Goal: Transaction & Acquisition: Purchase product/service

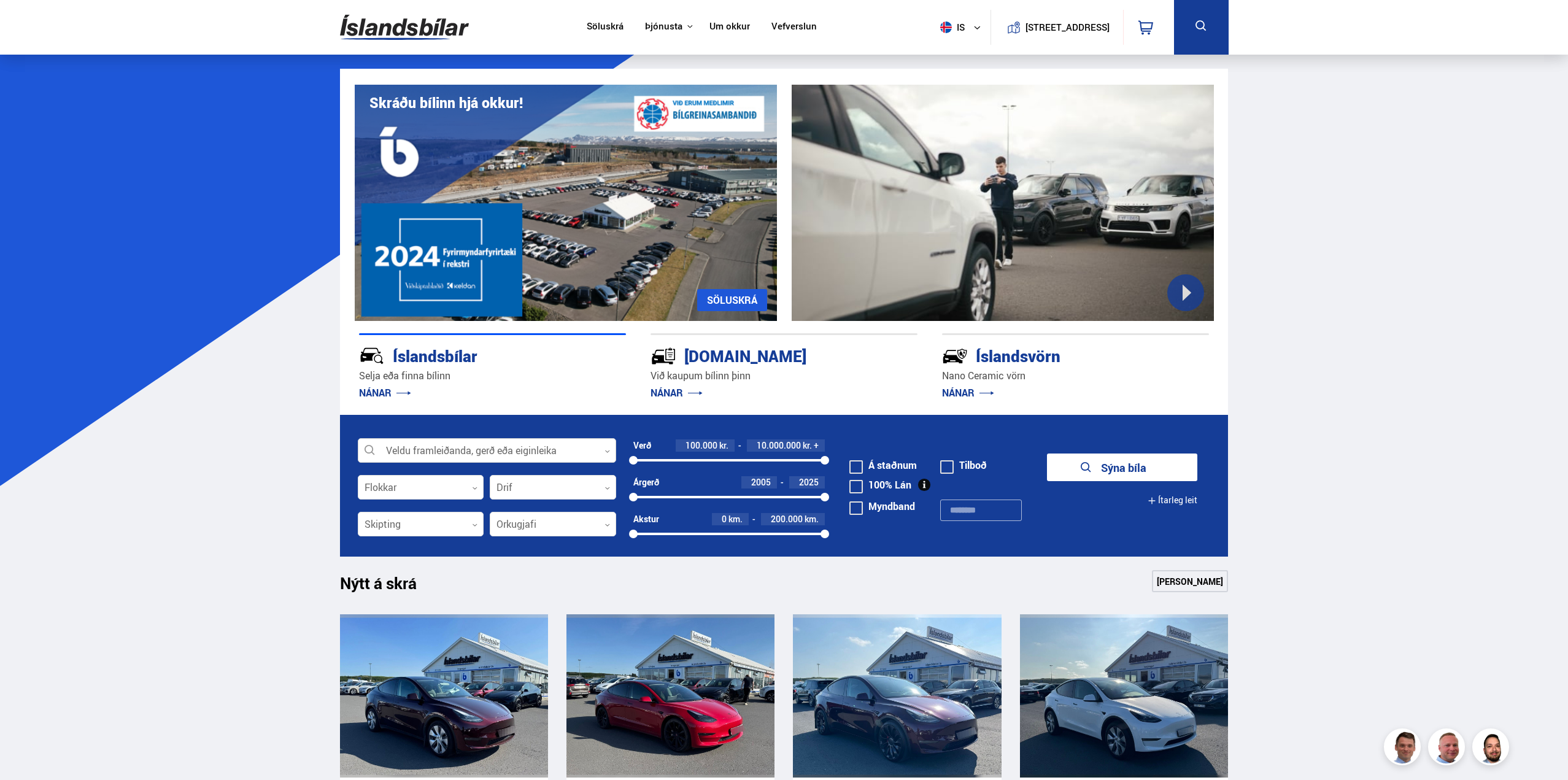
click at [547, 454] on div at bounding box center [487, 451] width 258 height 25
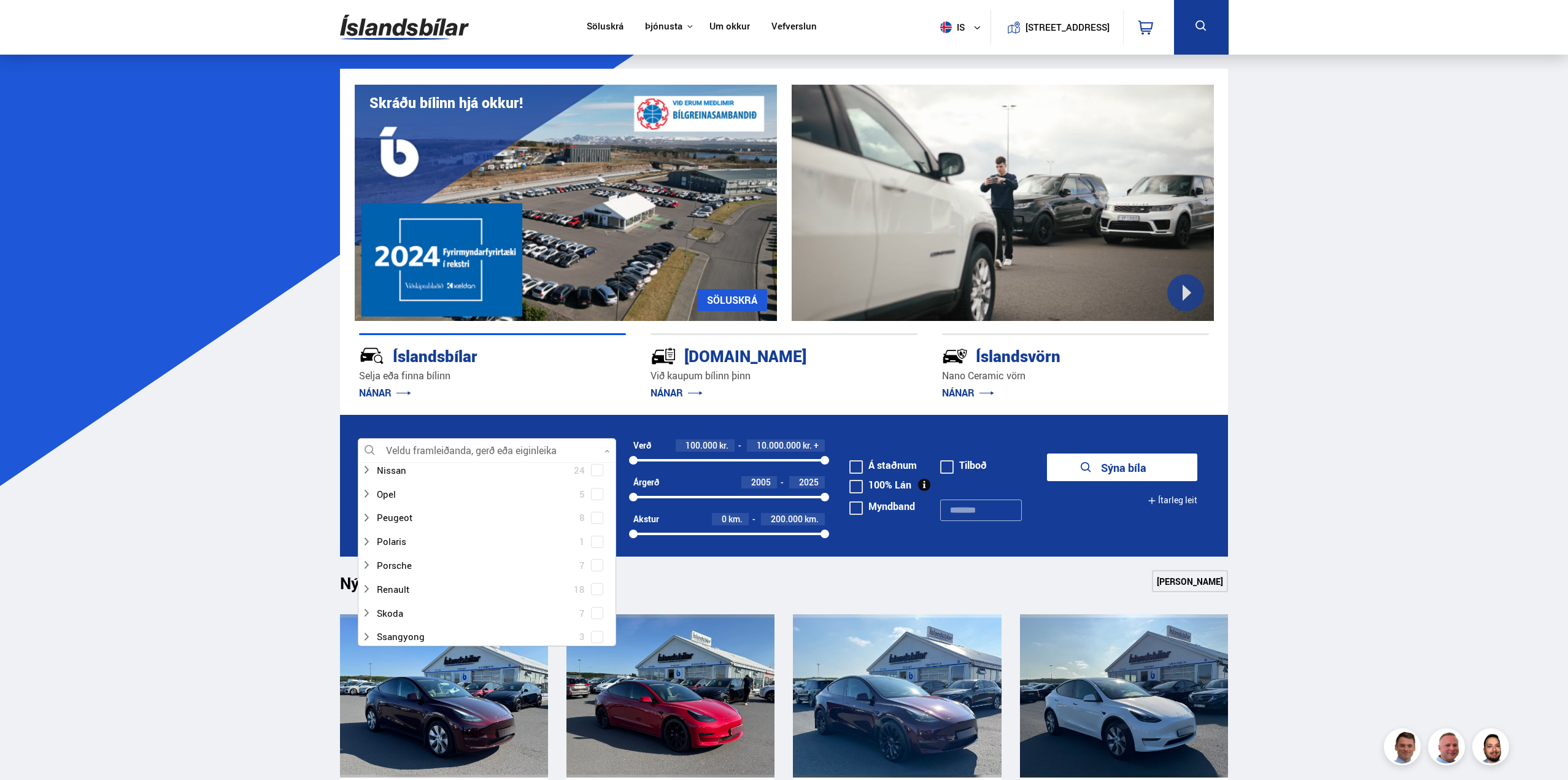
scroll to position [798, 0]
click at [366, 534] on icon at bounding box center [366, 531] width 10 height 10
click at [595, 549] on span at bounding box center [597, 546] width 5 height 5
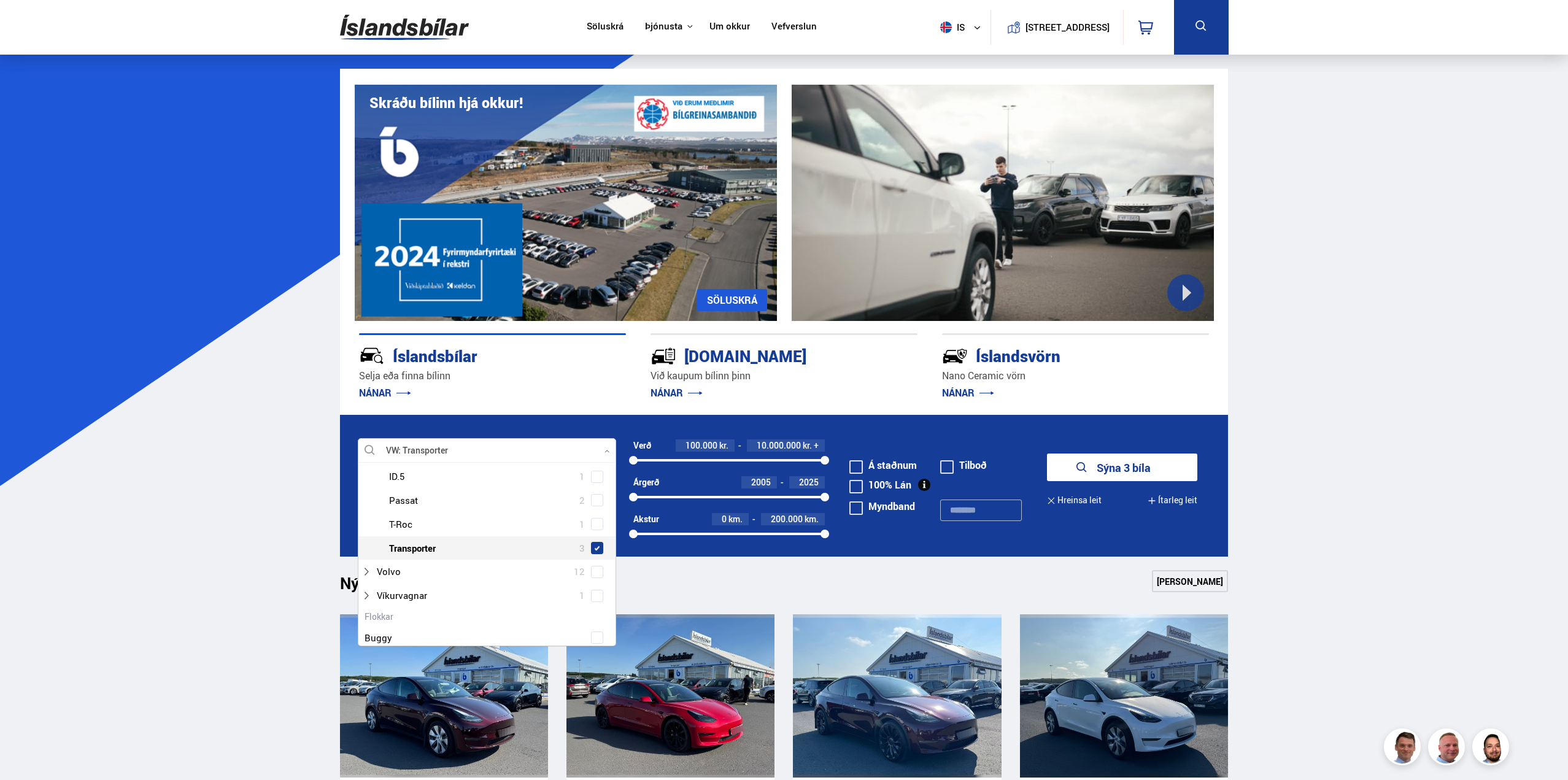
click at [1100, 463] on button "Sýna 3 bíla" at bounding box center [1122, 467] width 151 height 28
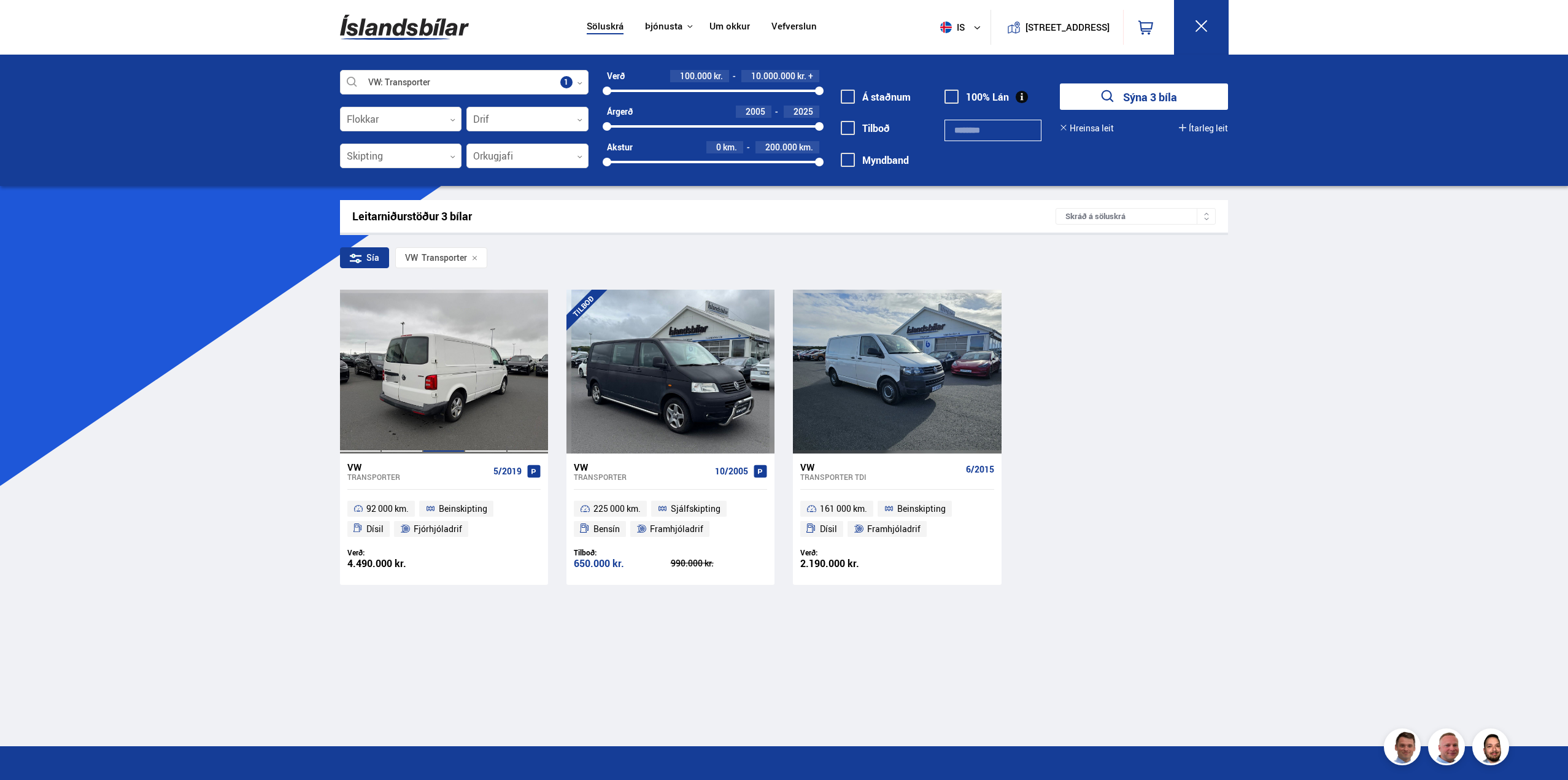
click at [459, 432] on div at bounding box center [444, 371] width 42 height 163
